Goal: Check status: Check status

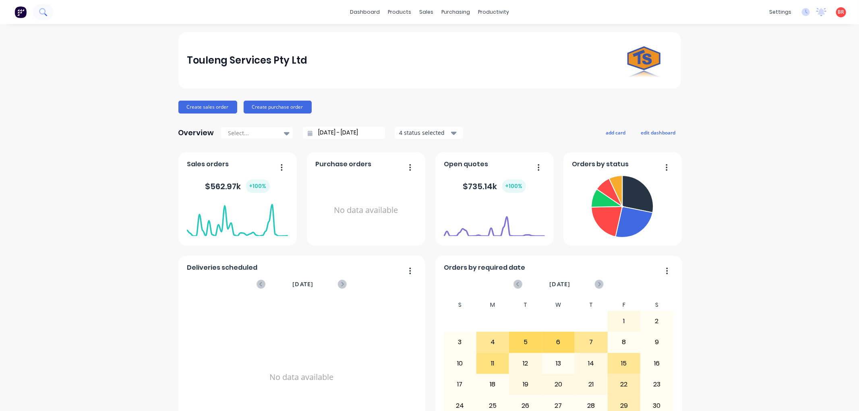
click at [39, 11] on icon at bounding box center [43, 12] width 8 height 8
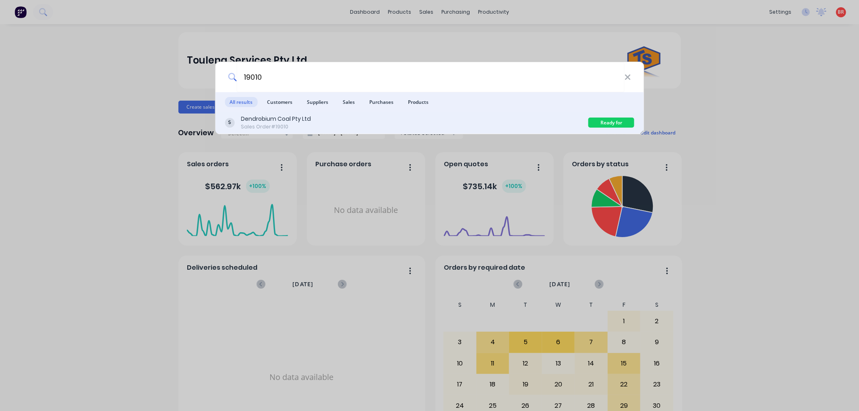
type input "19010"
click at [335, 127] on div "Dendrobium Coal Pty Ltd Sales Order #19010" at bounding box center [407, 123] width 364 height 16
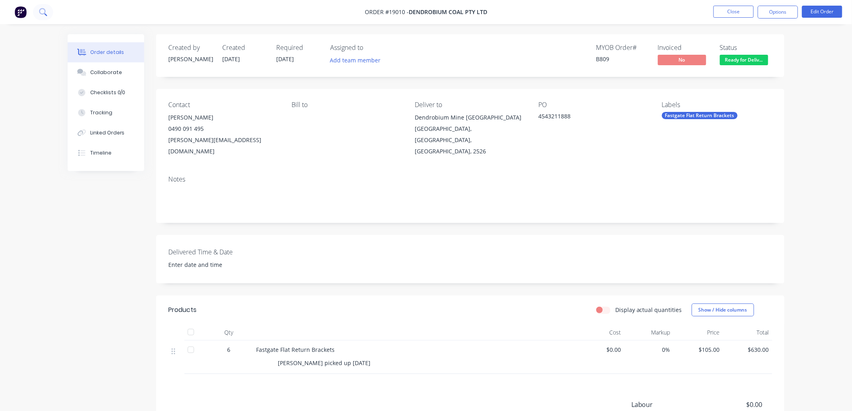
click at [42, 9] on icon at bounding box center [42, 11] width 6 height 6
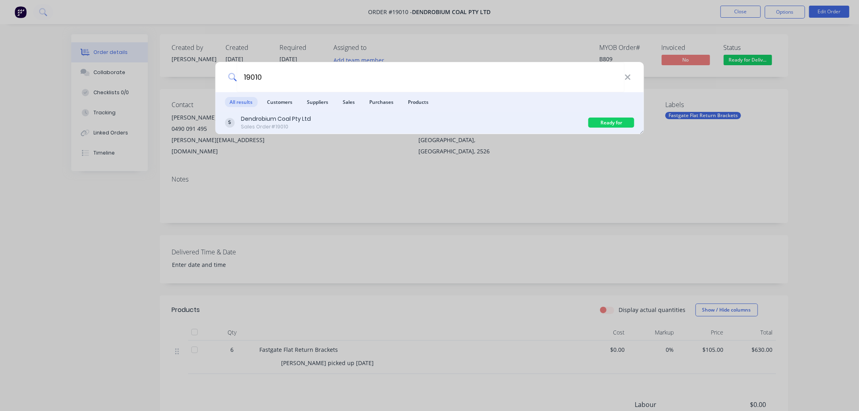
type input "19010"
click at [421, 127] on div "Dendrobium Coal Pty Ltd Sales Order #19010" at bounding box center [407, 123] width 364 height 16
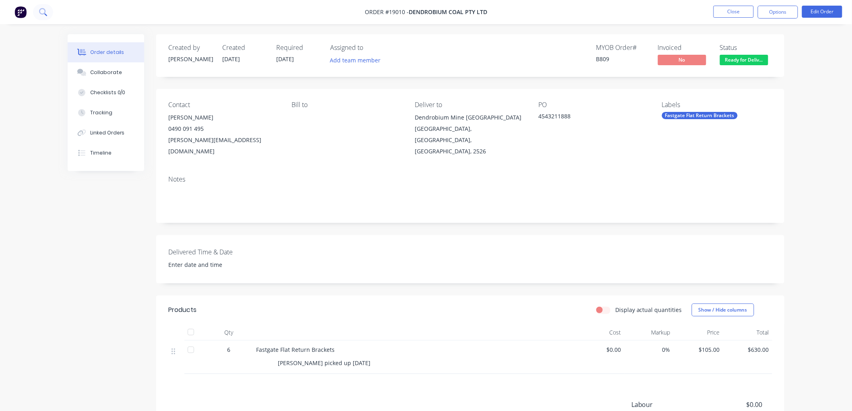
click at [46, 10] on icon at bounding box center [43, 12] width 8 height 8
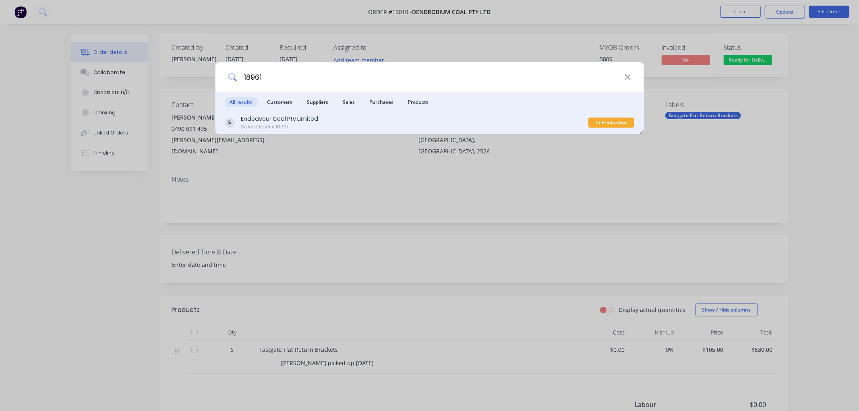
type input "18961"
click at [355, 128] on div "Endeavour Coal Pty Limited Sales Order #18961" at bounding box center [407, 123] width 364 height 16
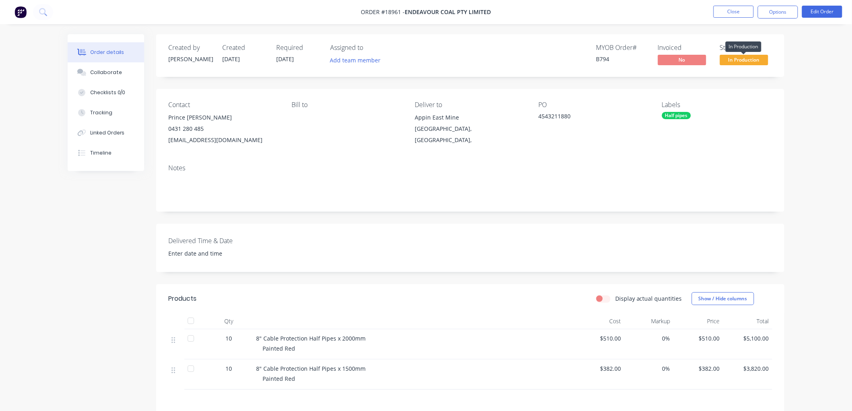
click at [747, 60] on span "In Production" at bounding box center [744, 60] width 48 height 10
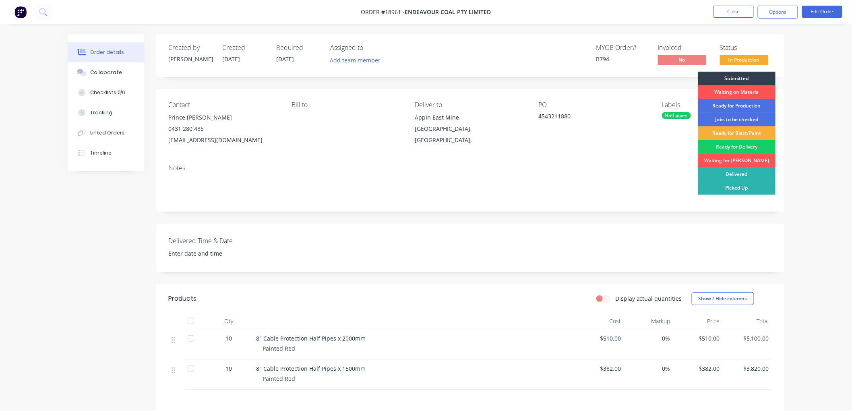
click at [746, 145] on div "Ready for Delivery" at bounding box center [737, 147] width 78 height 14
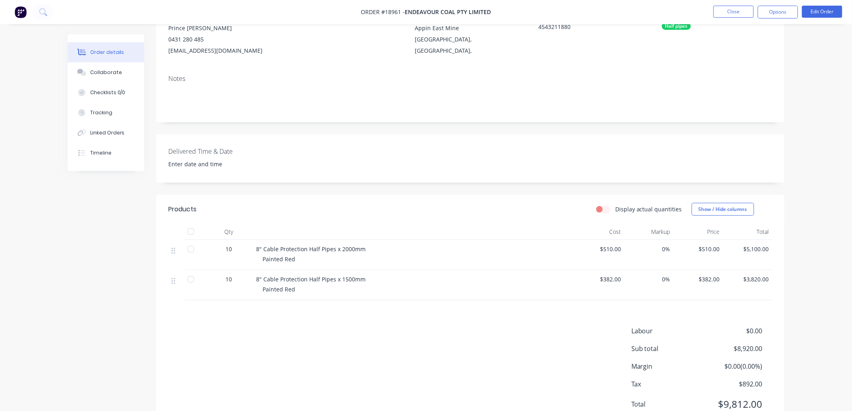
scroll to position [122, 0]
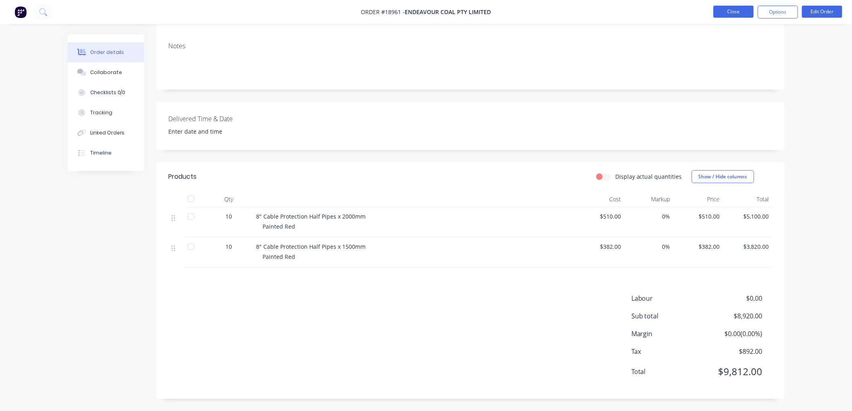
click at [730, 9] on button "Close" at bounding box center [734, 12] width 40 height 12
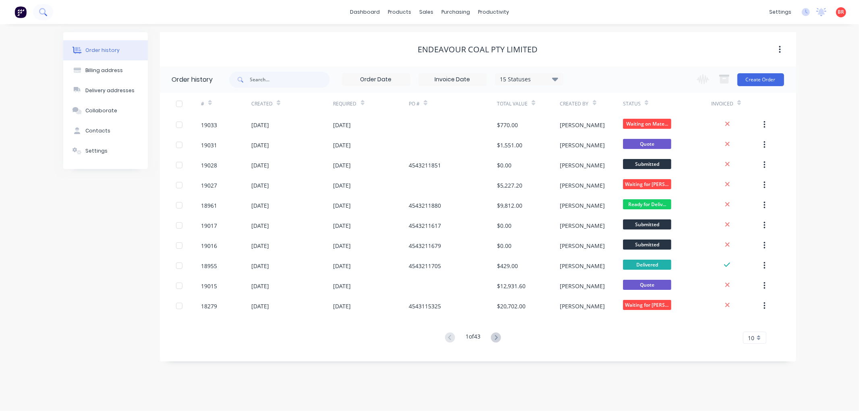
click at [43, 10] on icon at bounding box center [43, 12] width 8 height 8
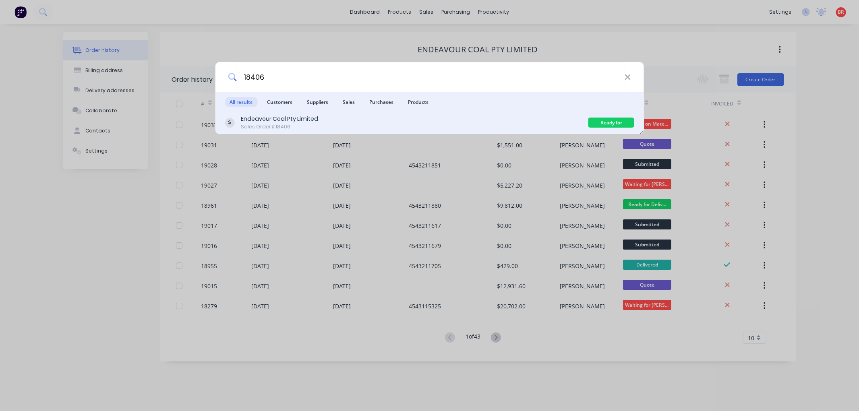
type input "18406"
click at [440, 122] on div "Endeavour Coal Pty Limited Sales Order #18406" at bounding box center [407, 123] width 364 height 16
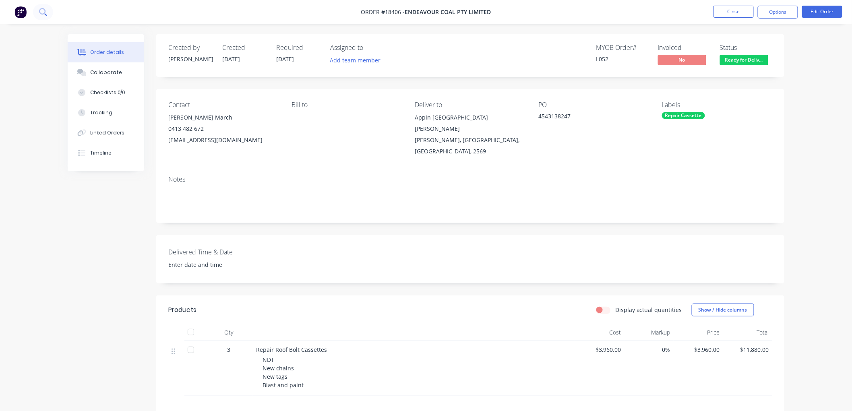
click at [44, 14] on icon at bounding box center [42, 11] width 6 height 6
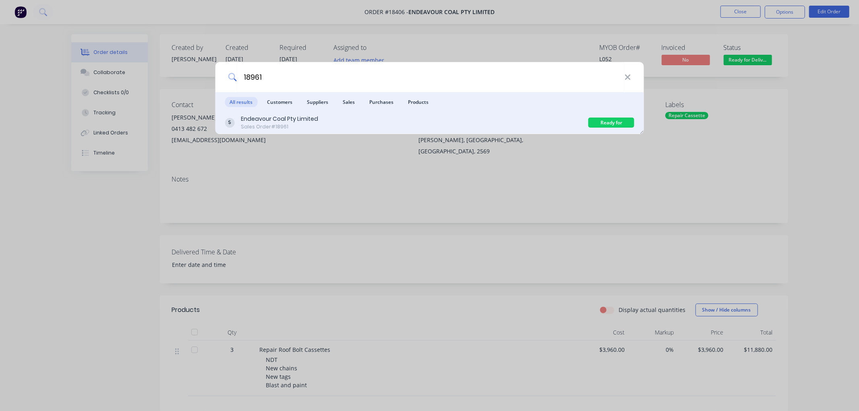
type input "18961"
click at [361, 123] on div "Endeavour Coal Pty Limited Sales Order #18961" at bounding box center [407, 123] width 364 height 16
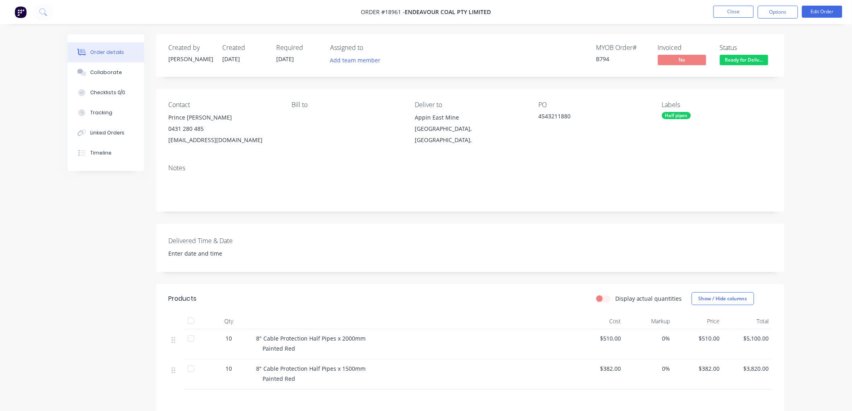
click at [746, 62] on span "Ready for Deliv..." at bounding box center [744, 60] width 48 height 10
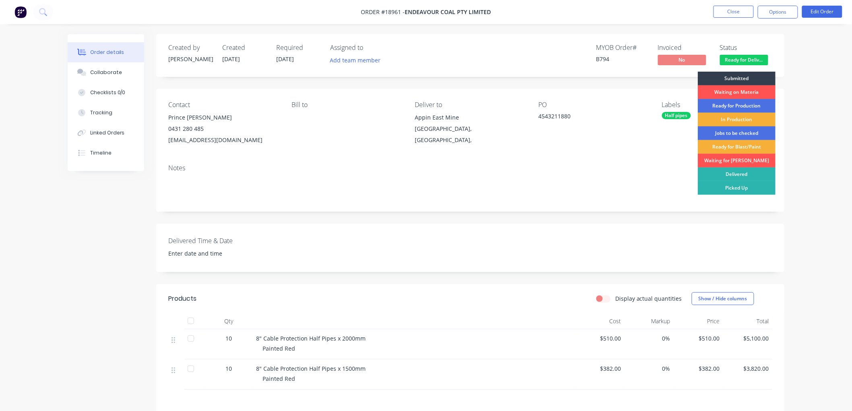
click at [735, 172] on div "Delivered" at bounding box center [737, 175] width 78 height 14
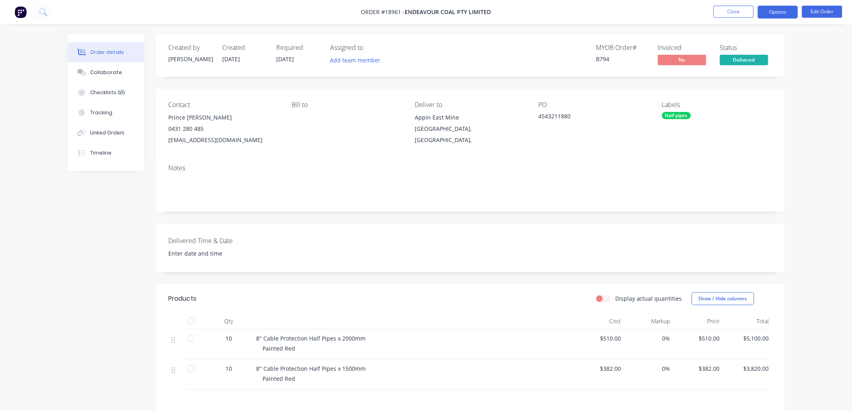
click at [763, 14] on button "Options" at bounding box center [778, 12] width 40 height 13
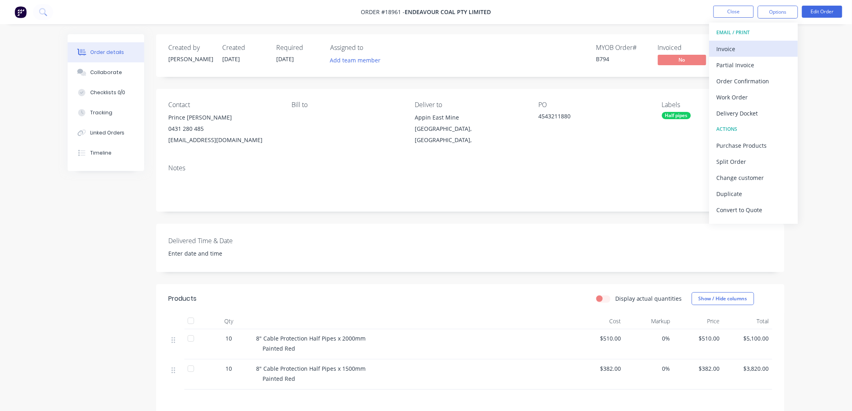
click at [732, 48] on div "Invoice" at bounding box center [754, 49] width 74 height 12
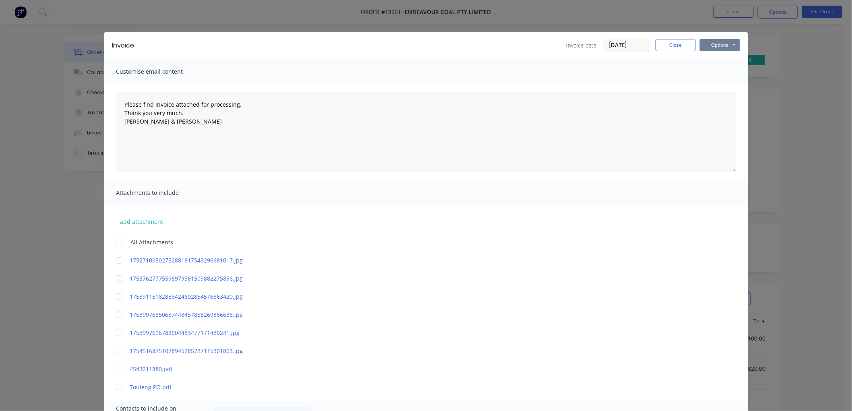
click at [715, 50] on button "Options" at bounding box center [720, 45] width 40 height 12
click at [721, 74] on button "Print" at bounding box center [726, 72] width 52 height 13
type textarea "Please find invoice attached for processing. Thank you very much. [PERSON_NAME]…"
click at [678, 50] on button "Close" at bounding box center [676, 45] width 40 height 12
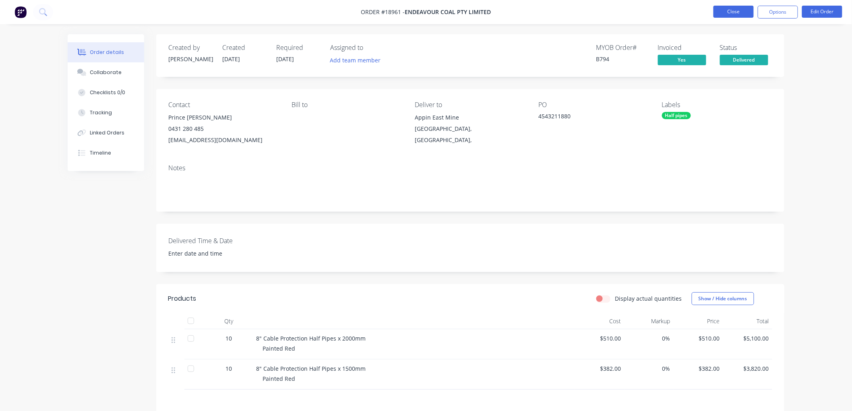
click at [719, 11] on button "Close" at bounding box center [734, 12] width 40 height 12
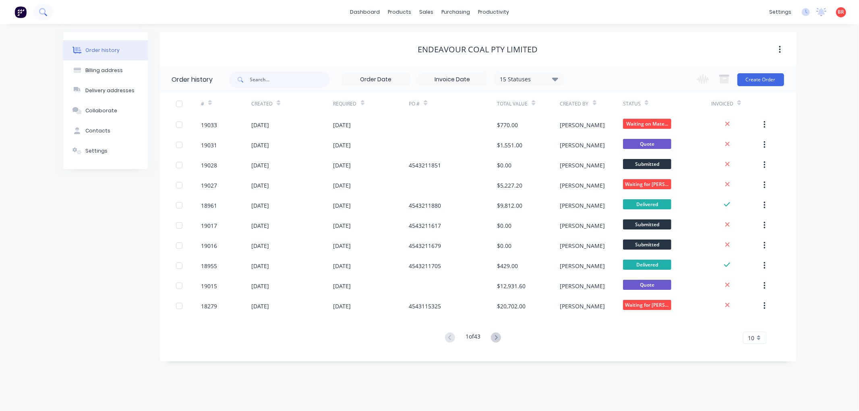
click at [39, 11] on icon at bounding box center [42, 11] width 6 height 6
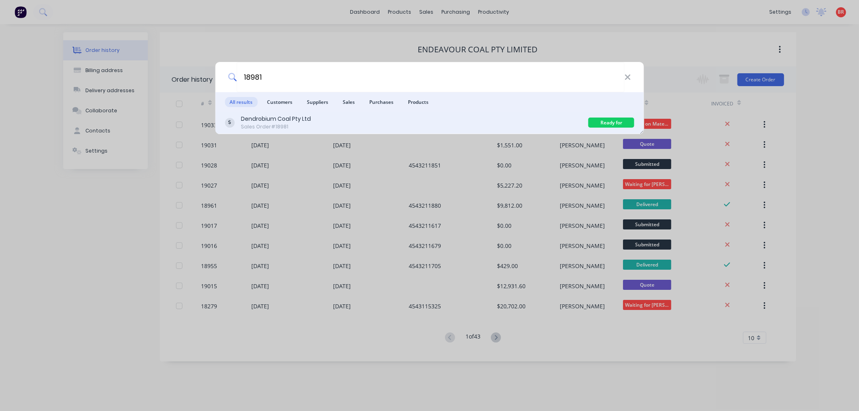
type input "18981"
click at [404, 126] on div "Dendrobium Coal Pty Ltd Sales Order #18981" at bounding box center [407, 123] width 364 height 16
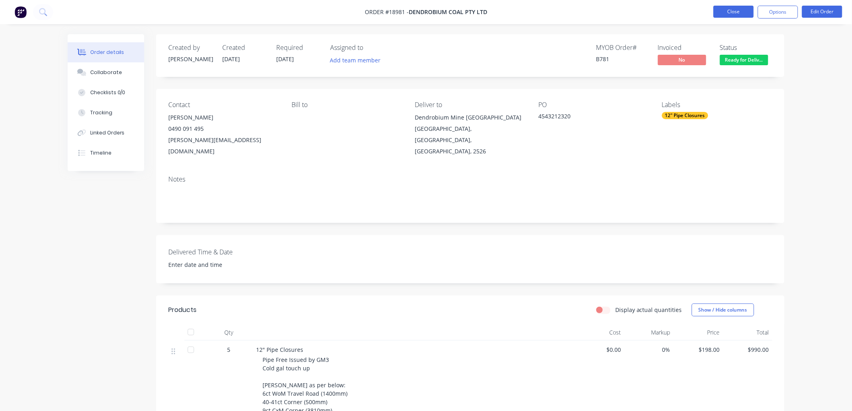
click at [742, 9] on button "Close" at bounding box center [734, 12] width 40 height 12
